Goal: Information Seeking & Learning: Learn about a topic

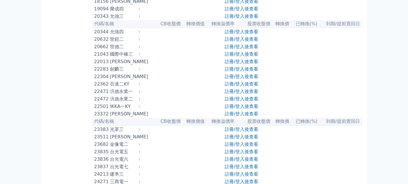
scroll to position [482, 0]
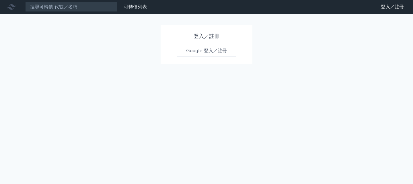
click at [207, 51] on link "Google 登入／註冊" at bounding box center [207, 51] width 60 height 12
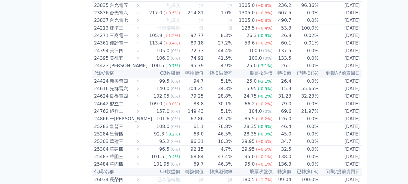
scroll to position [459, 0]
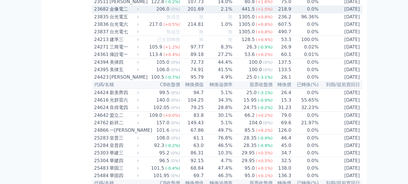
click at [327, 13] on td "[DATE]" at bounding box center [340, 9] width 43 height 8
